Goal: Information Seeking & Learning: Check status

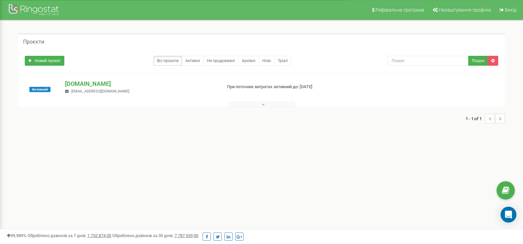
click at [278, 103] on button at bounding box center [262, 104] width 66 height 5
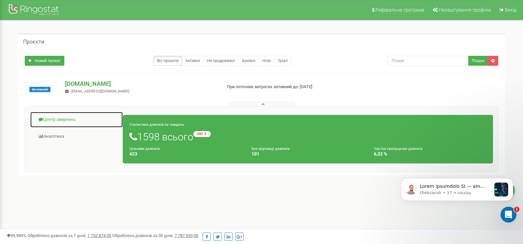
click at [59, 117] on link "Центр звернень" at bounding box center [76, 120] width 93 height 16
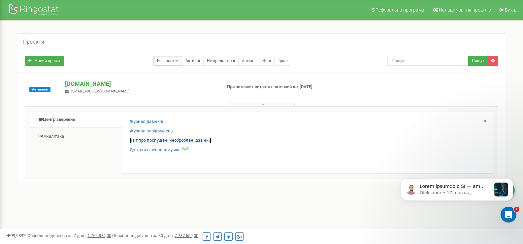
click at [151, 141] on link "Звіт про пропущені необроблені дзвінки" at bounding box center [171, 140] width 82 height 6
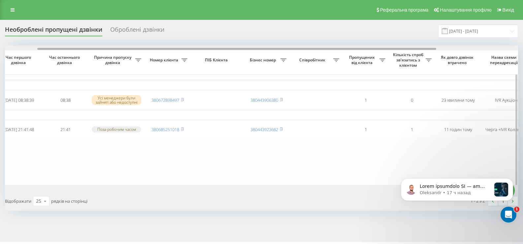
scroll to position [0, 37]
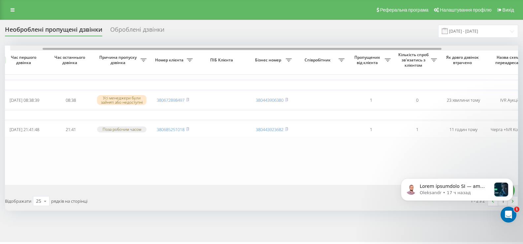
drag, startPoint x: 383, startPoint y: 48, endPoint x: 412, endPoint y: 49, distance: 28.4
click at [412, 49] on div at bounding box center [242, 49] width 399 height 2
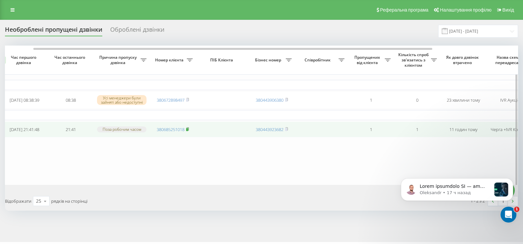
click at [187, 130] on icon at bounding box center [187, 129] width 3 height 4
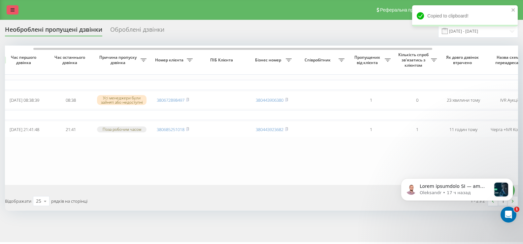
click at [14, 5] on link at bounding box center [13, 9] width 12 height 9
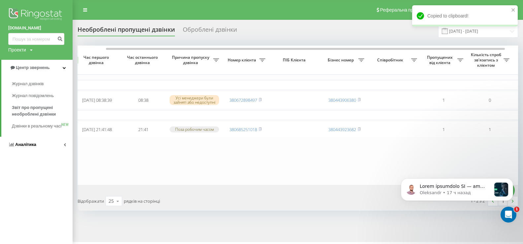
click at [19, 147] on span "Аналiтика" at bounding box center [25, 144] width 21 height 5
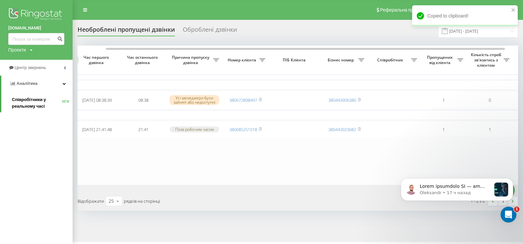
click at [21, 101] on span "Співробітники у реальному часі" at bounding box center [37, 102] width 50 height 13
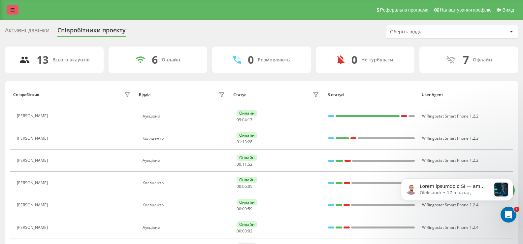
click at [13, 12] on icon at bounding box center [13, 10] width 4 height 5
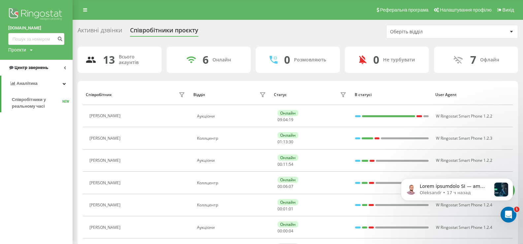
click at [36, 65] on span "Центр звернень" at bounding box center [28, 67] width 40 height 7
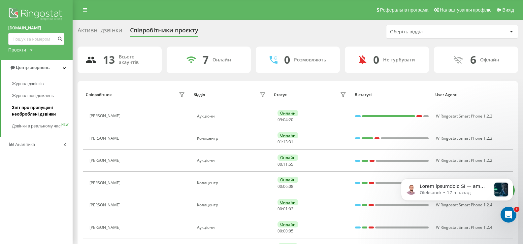
click at [33, 106] on span "Звіт про пропущені необроблені дзвінки" at bounding box center [40, 110] width 57 height 13
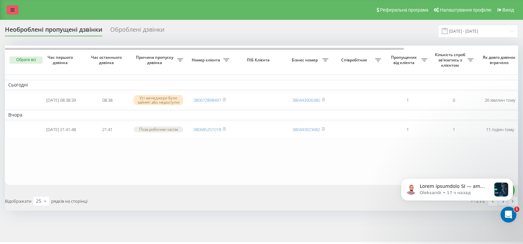
click at [12, 8] on icon at bounding box center [13, 10] width 4 height 5
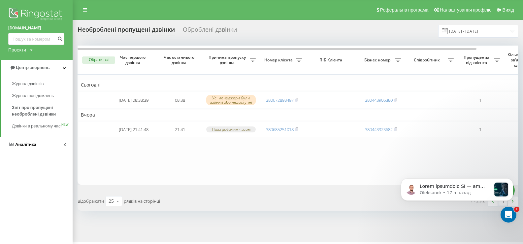
click at [29, 147] on span "Аналiтика" at bounding box center [25, 144] width 21 height 5
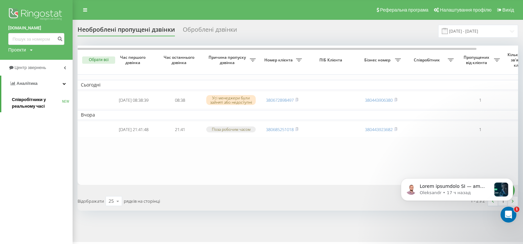
click at [24, 100] on span "Співробітники у реальному часі" at bounding box center [37, 102] width 50 height 13
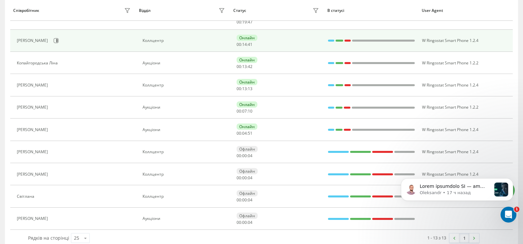
scroll to position [165, 0]
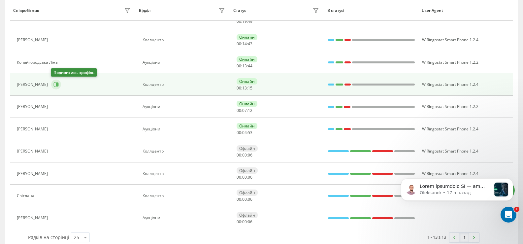
click at [55, 83] on icon at bounding box center [55, 84] width 5 height 5
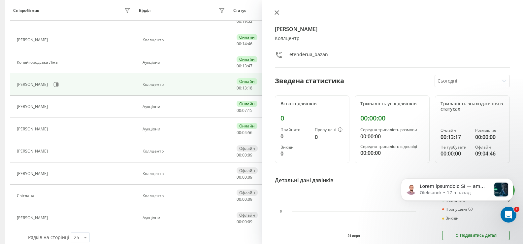
click at [277, 12] on icon at bounding box center [277, 13] width 4 height 4
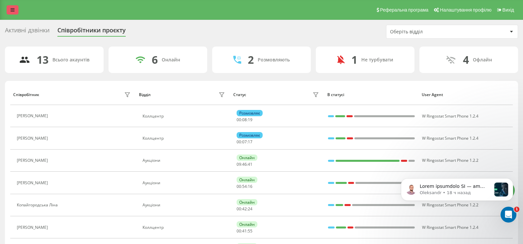
click at [13, 10] on icon at bounding box center [13, 10] width 4 height 5
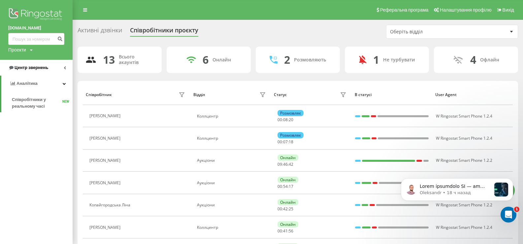
click at [31, 65] on span "Центр звернень" at bounding box center [32, 67] width 34 height 5
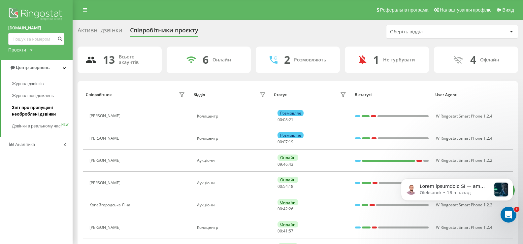
click at [24, 109] on span "Звіт про пропущені необроблені дзвінки" at bounding box center [40, 110] width 57 height 13
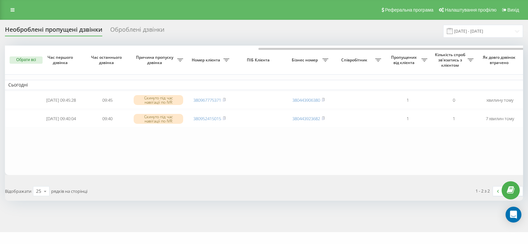
scroll to position [0, 142]
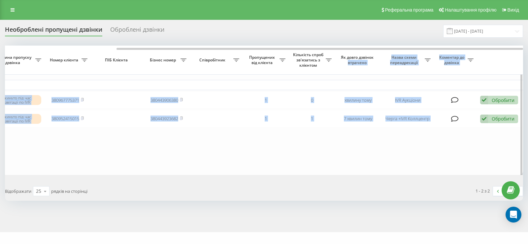
drag, startPoint x: 331, startPoint y: 48, endPoint x: 375, endPoint y: 54, distance: 44.7
click at [375, 53] on div "Обрати всі Час першого дзвінка Час останнього дзвінка Причина пропуску дзвінка …" at bounding box center [264, 110] width 518 height 129
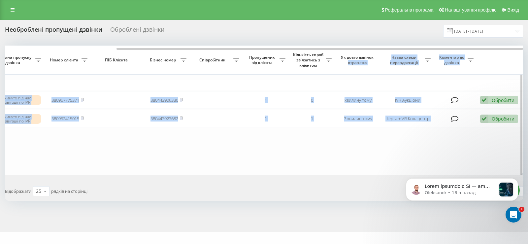
scroll to position [0, 0]
click at [350, 147] on table "Сьогодні 2025-08-21 09:45:28 09:45 Скинуто під час навігації по IVR 38096777537…" at bounding box center [193, 110] width 660 height 129
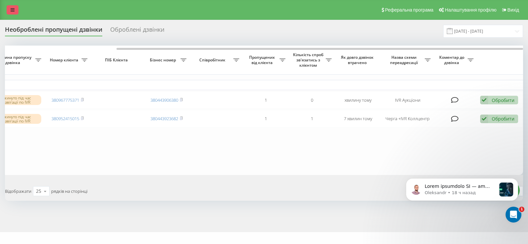
click at [11, 7] on link at bounding box center [13, 9] width 12 height 9
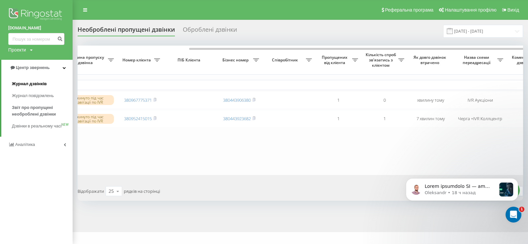
click at [27, 85] on span "Журнал дзвінків" at bounding box center [29, 84] width 35 height 7
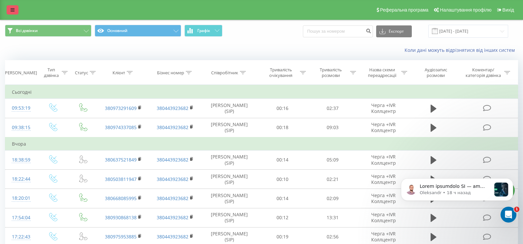
click at [11, 8] on icon at bounding box center [13, 10] width 4 height 5
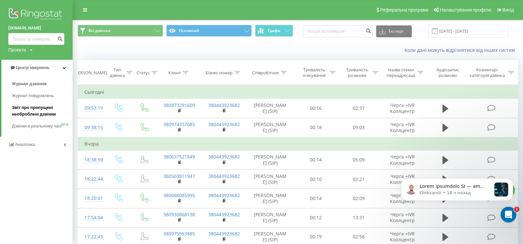
click at [29, 107] on span "Звіт про пропущені необроблені дзвінки" at bounding box center [40, 110] width 57 height 13
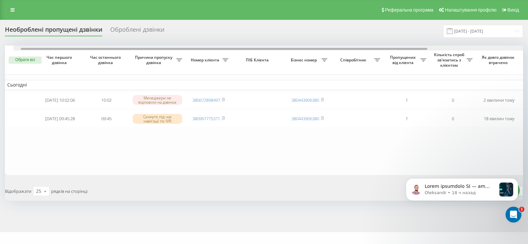
drag, startPoint x: 301, startPoint y: 49, endPoint x: 301, endPoint y: 62, distance: 13.5
click at [301, 62] on div "Обрати всі Час першого дзвінка Час останнього дзвінка Причина пропуску дзвінка …" at bounding box center [264, 110] width 518 height 129
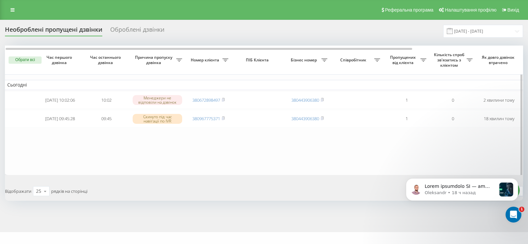
click at [328, 168] on table "Сьогодні 2025-08-21 10:02:06 10:02 Менеджери не відповіли на дзвінок 3806728984…" at bounding box center [334, 110] width 660 height 129
click at [14, 8] on icon at bounding box center [13, 10] width 4 height 5
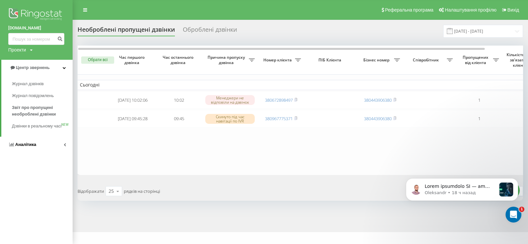
click at [22, 147] on span "Аналiтика" at bounding box center [25, 144] width 21 height 5
click at [24, 102] on span "Співробітники у реальному часі" at bounding box center [37, 102] width 50 height 13
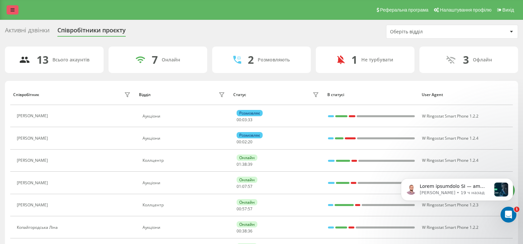
click at [9, 11] on link at bounding box center [13, 9] width 12 height 9
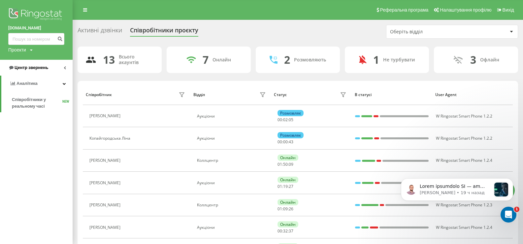
click at [26, 68] on span "Центр звернень" at bounding box center [32, 67] width 34 height 5
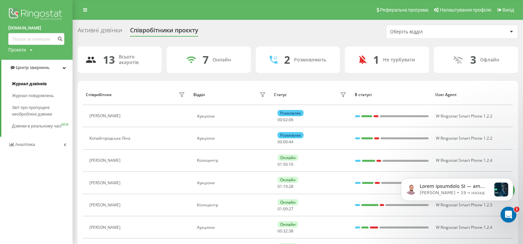
click at [24, 84] on span "Журнал дзвінків" at bounding box center [29, 84] width 35 height 7
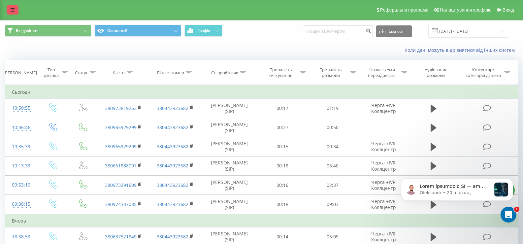
click at [15, 13] on link at bounding box center [13, 9] width 12 height 9
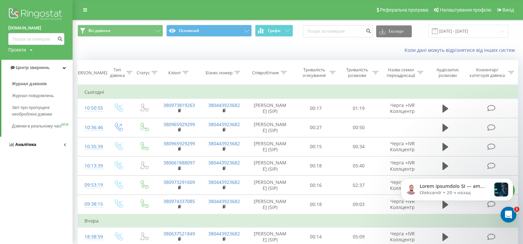
click at [21, 147] on span "Аналiтика" at bounding box center [25, 144] width 21 height 5
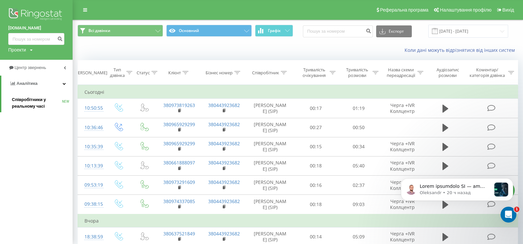
click at [23, 101] on span "Співробітники у реальному часі" at bounding box center [37, 102] width 50 height 13
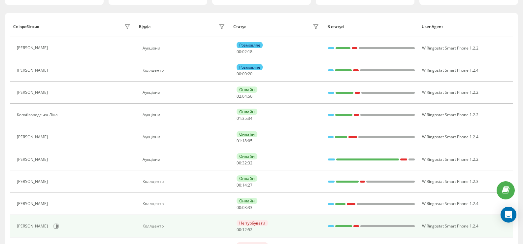
scroll to position [132, 0]
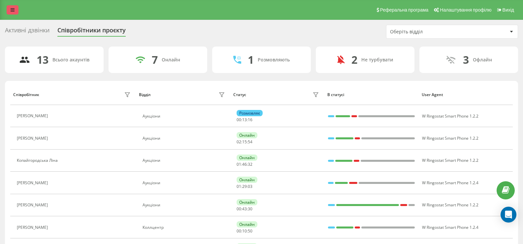
click at [14, 6] on link at bounding box center [13, 9] width 12 height 9
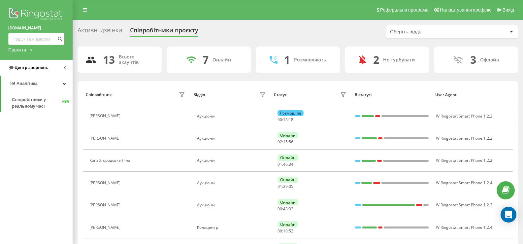
click at [31, 65] on span "Центр звернень" at bounding box center [32, 67] width 34 height 5
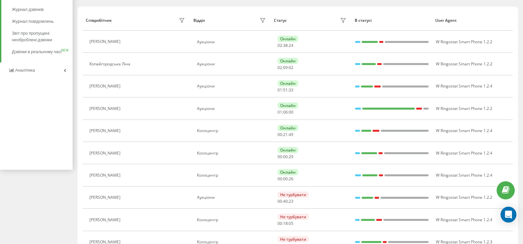
scroll to position [66, 0]
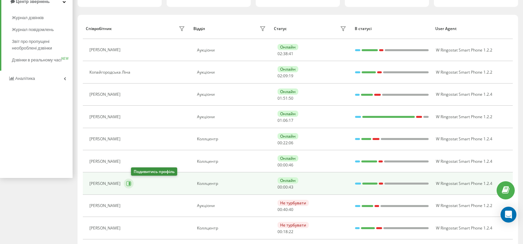
click at [130, 184] on icon at bounding box center [130, 183] width 2 height 3
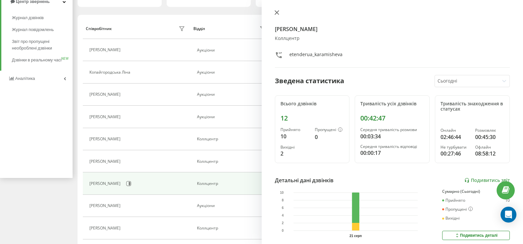
click at [277, 13] on icon at bounding box center [277, 13] width 4 height 4
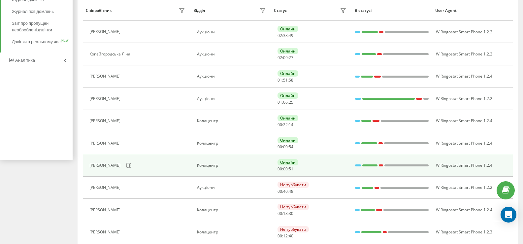
scroll to position [99, 0]
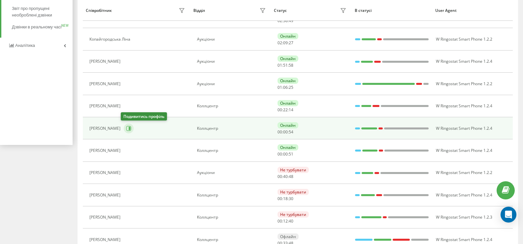
click at [129, 128] on icon at bounding box center [130, 128] width 2 height 3
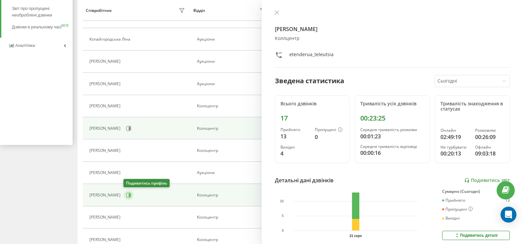
click at [126, 196] on icon at bounding box center [128, 194] width 5 height 5
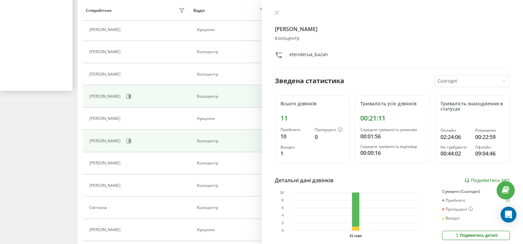
scroll to position [175, 0]
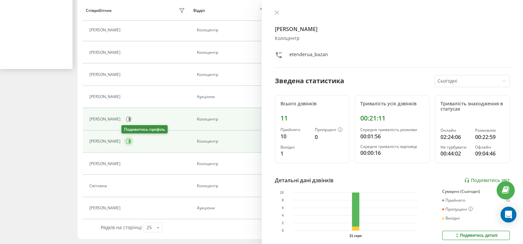
click at [129, 140] on icon at bounding box center [130, 141] width 2 height 3
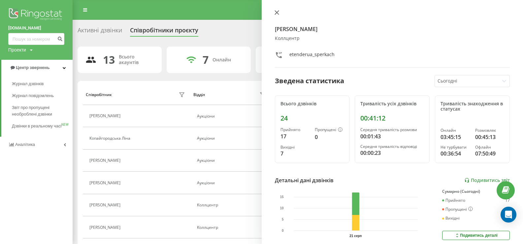
click at [278, 14] on icon at bounding box center [277, 12] width 5 height 5
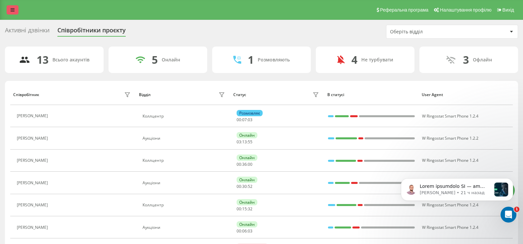
click at [11, 10] on icon at bounding box center [13, 10] width 4 height 5
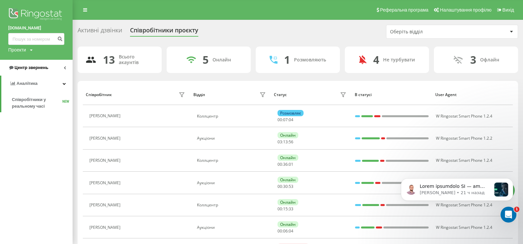
click at [31, 68] on span "Центр звернень" at bounding box center [32, 67] width 34 height 5
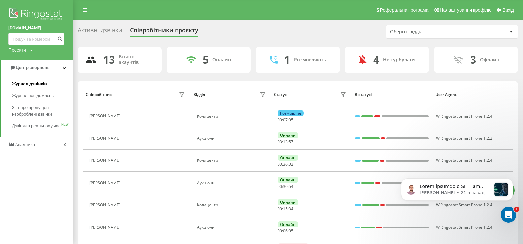
click at [27, 81] on span "Журнал дзвінків" at bounding box center [29, 84] width 35 height 7
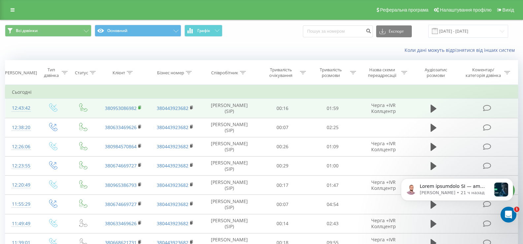
click at [139, 106] on rect at bounding box center [139, 107] width 2 height 3
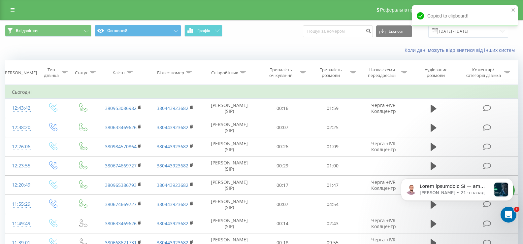
click at [347, 52] on div "Коли дані можуть відрізнятися вiд інших систем" at bounding box center [359, 50] width 326 height 7
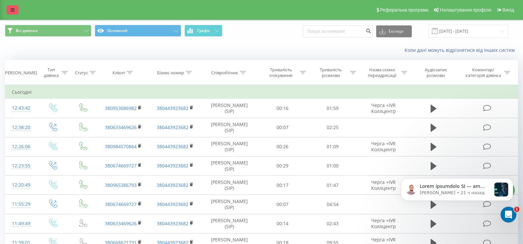
click at [13, 6] on link at bounding box center [13, 9] width 12 height 9
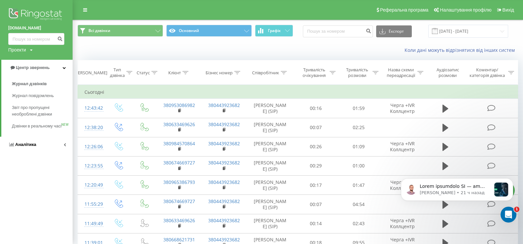
click at [21, 147] on span "Аналiтика" at bounding box center [25, 144] width 21 height 5
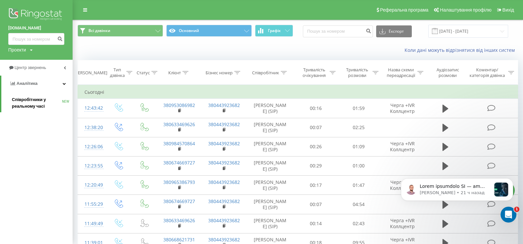
click at [26, 99] on span "Співробітники у реальному часі" at bounding box center [37, 102] width 50 height 13
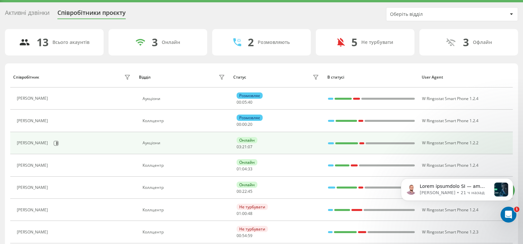
scroll to position [33, 0]
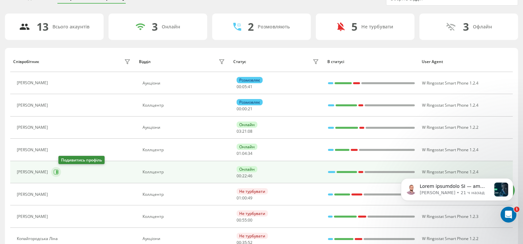
click at [59, 174] on icon at bounding box center [55, 171] width 5 height 5
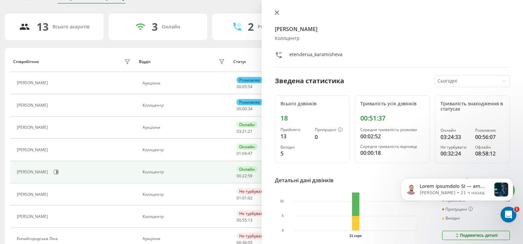
click at [277, 12] on icon at bounding box center [277, 13] width 4 height 4
